Goal: Find specific page/section

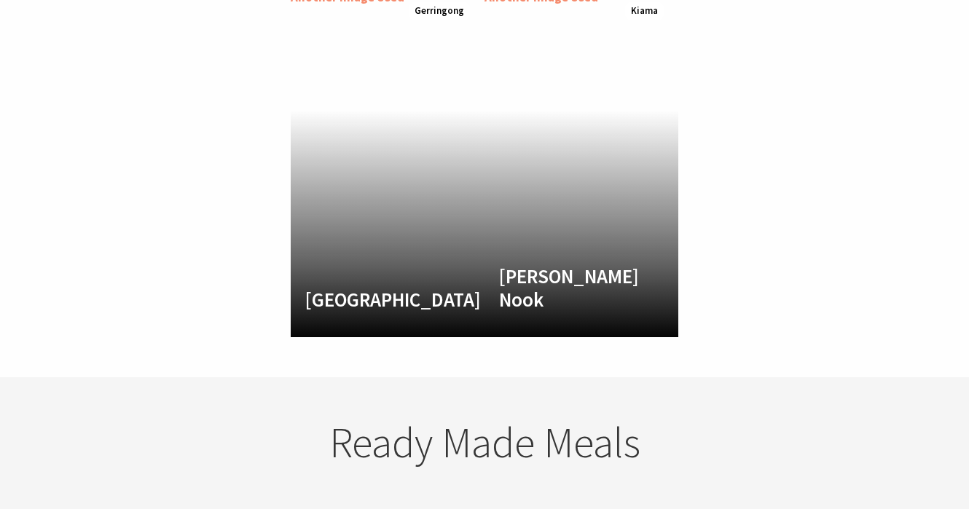
scroll to position [2144, 0]
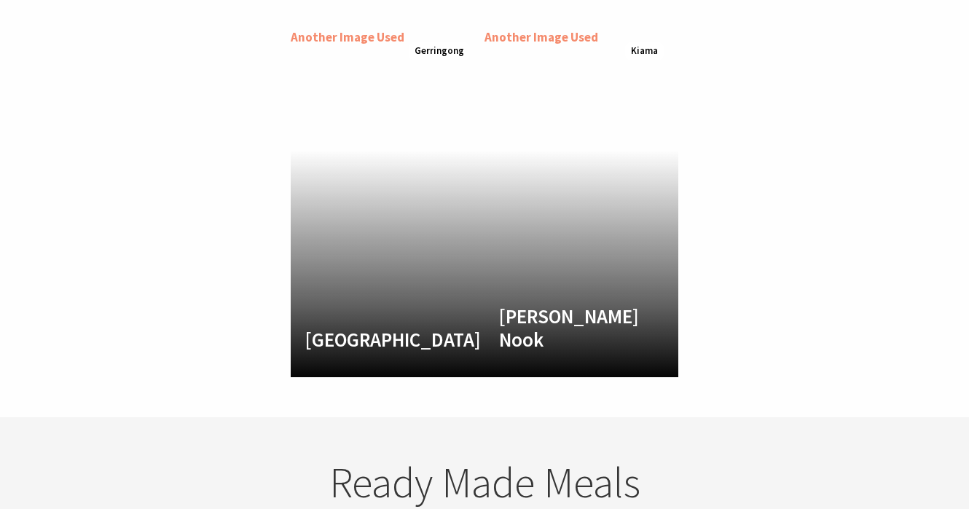
click at [720, 259] on div "Another Image Used Buena Vista Farm Daily 9am - 5pm PICK UP: Website orders for…" at bounding box center [484, 203] width 969 height 350
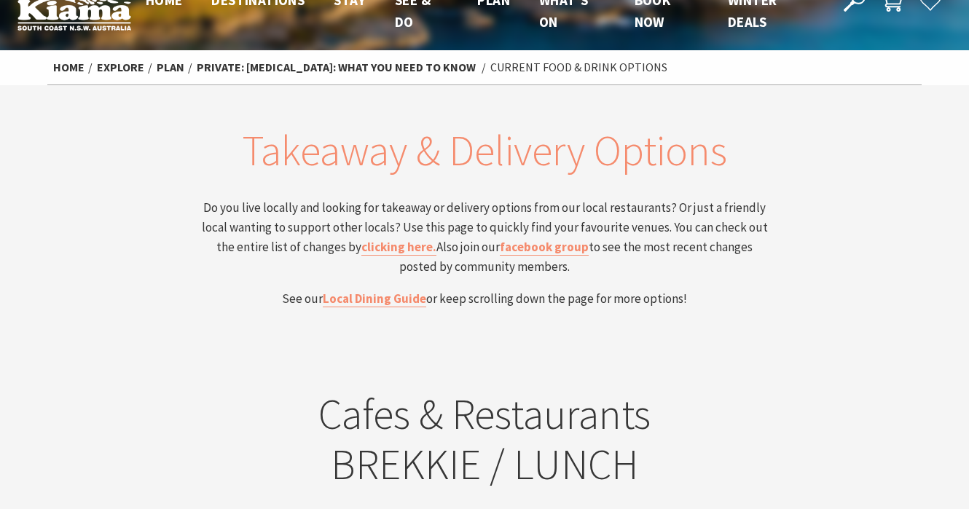
scroll to position [0, 0]
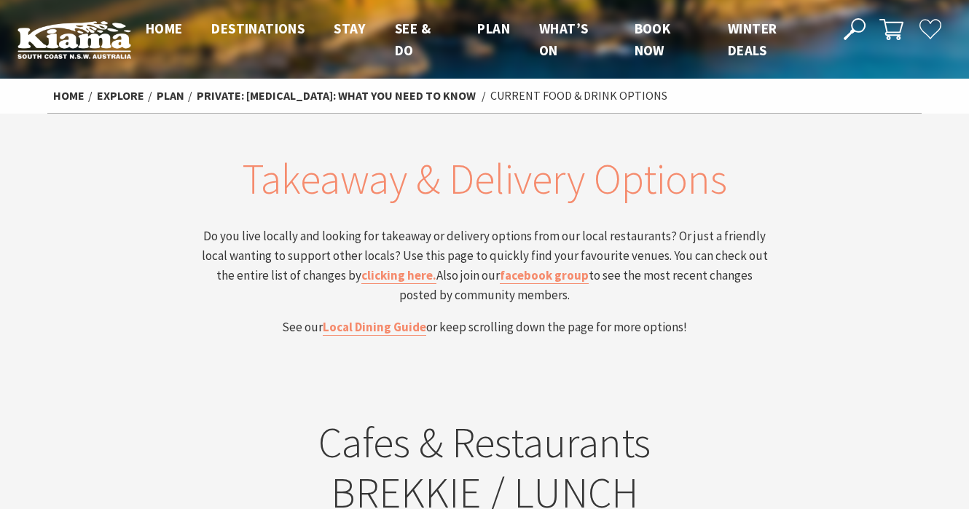
click at [856, 23] on icon at bounding box center [855, 29] width 22 height 22
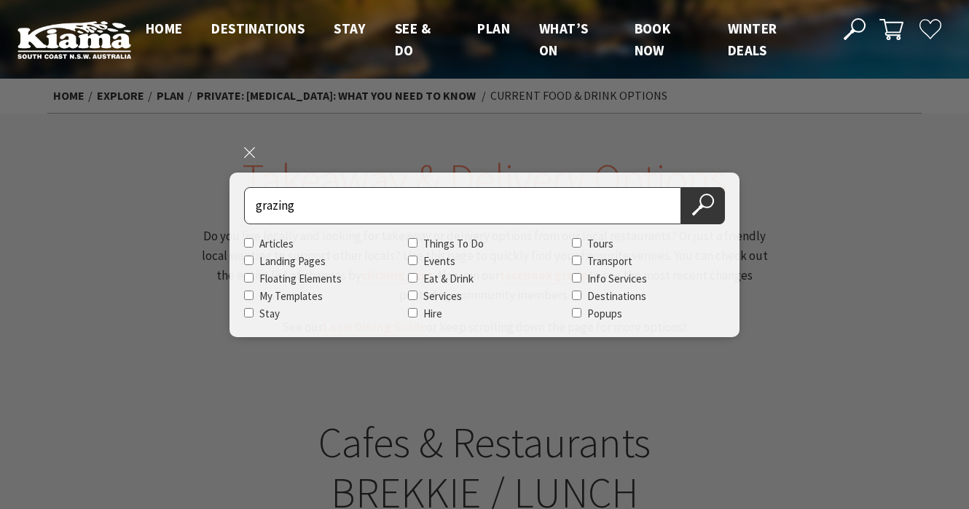
type input "grazing"
click at [681, 187] on button "Search Now" at bounding box center [703, 205] width 44 height 37
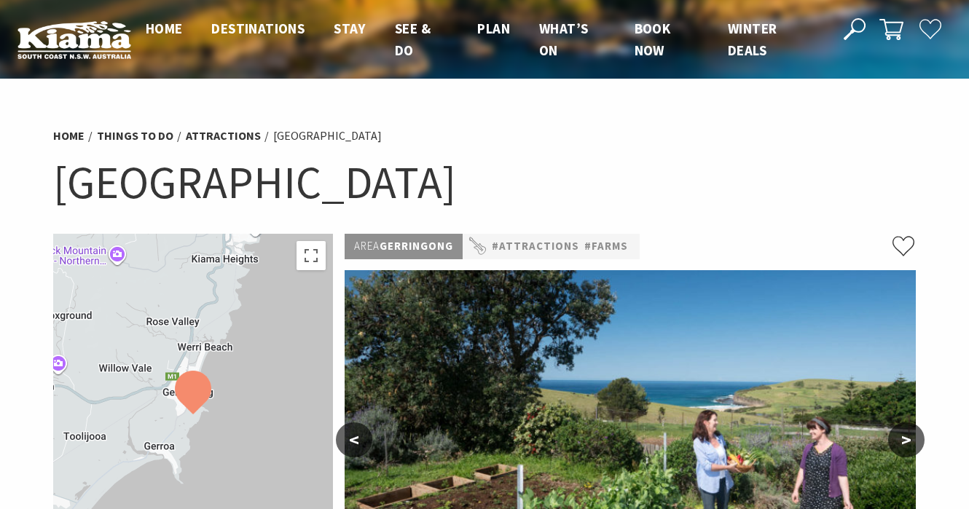
click at [799, 189] on h1 "[GEOGRAPHIC_DATA]" at bounding box center [484, 182] width 863 height 59
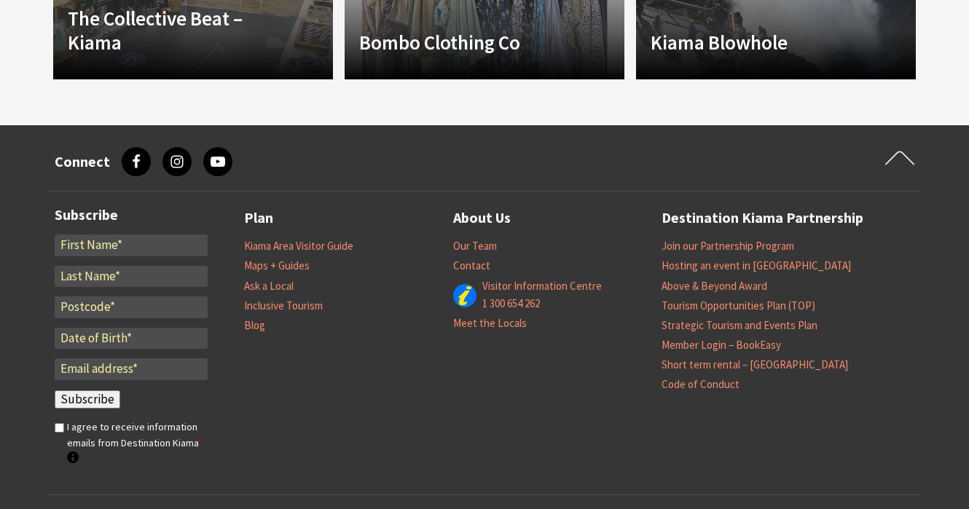
scroll to position [1624, 0]
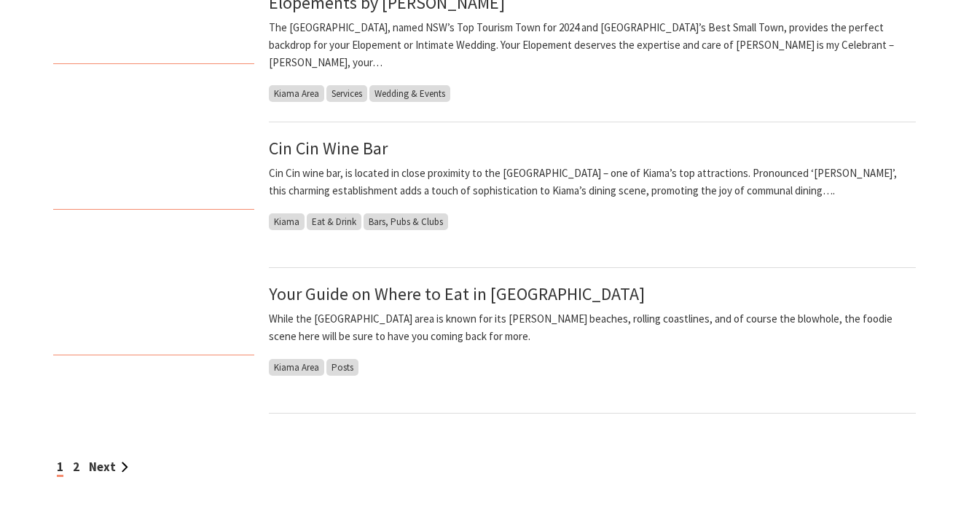
scroll to position [1185, 0]
